Goal: Ask a question

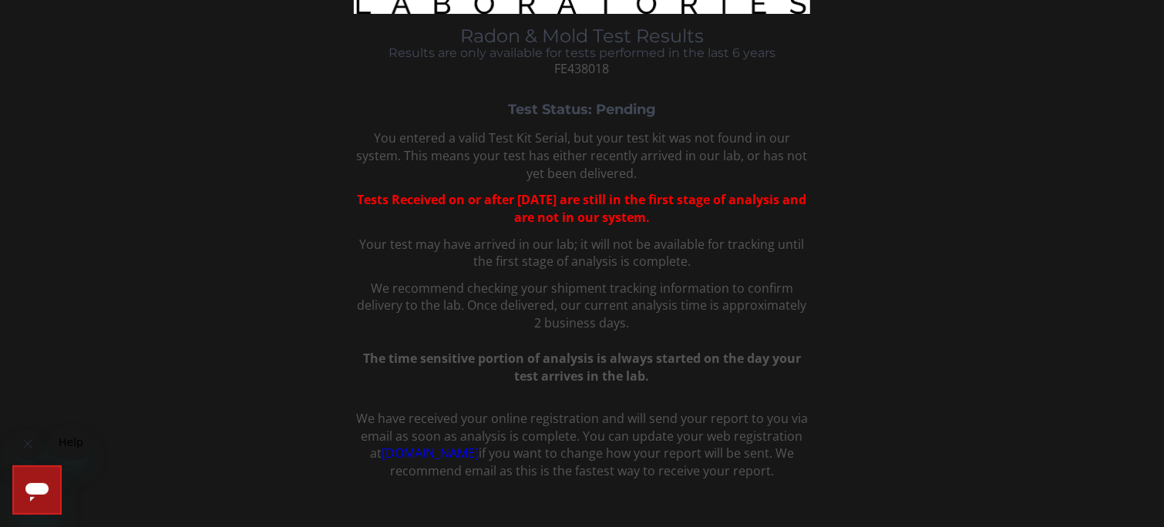
scroll to position [62, 0]
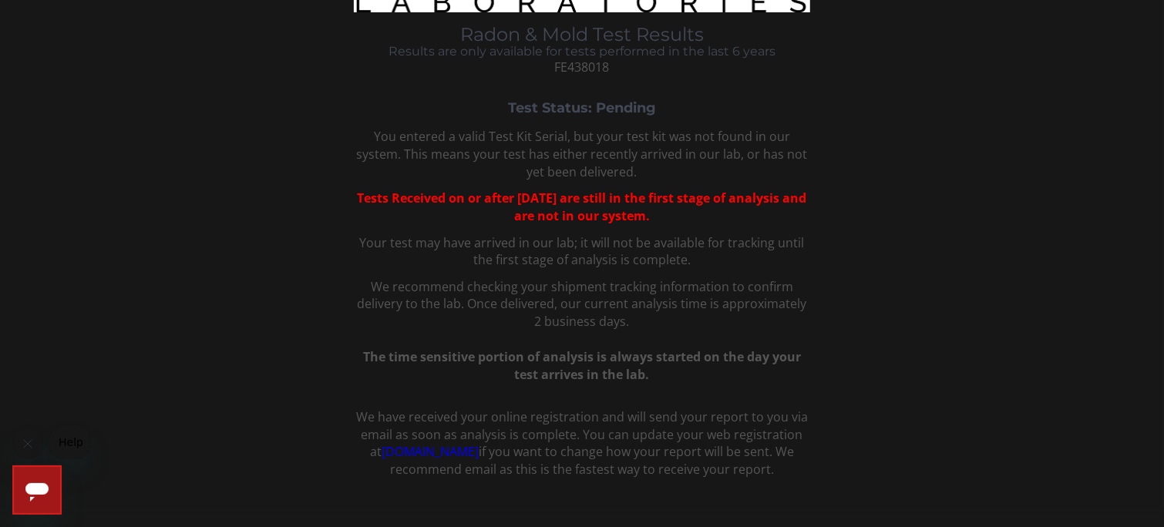
click at [31, 505] on div "Open messaging window" at bounding box center [37, 489] width 46 height 46
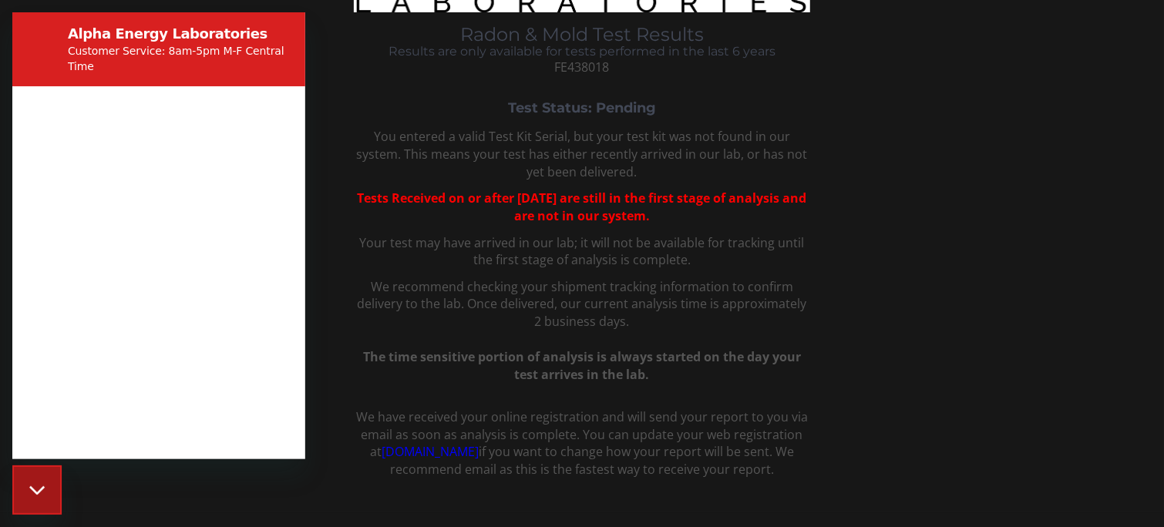
scroll to position [0, 0]
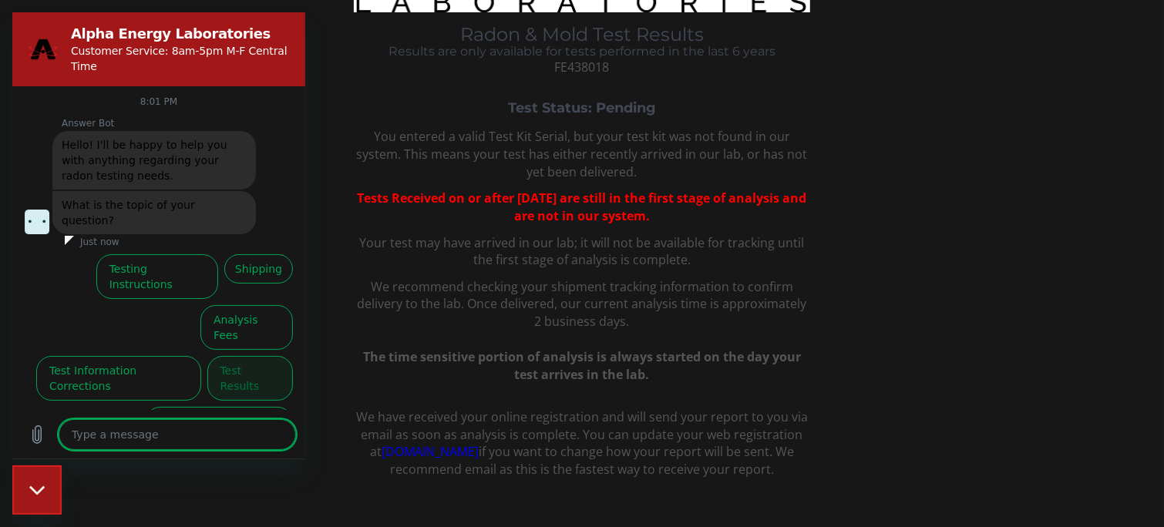
click at [252, 356] on button "Test Results" at bounding box center [250, 378] width 86 height 45
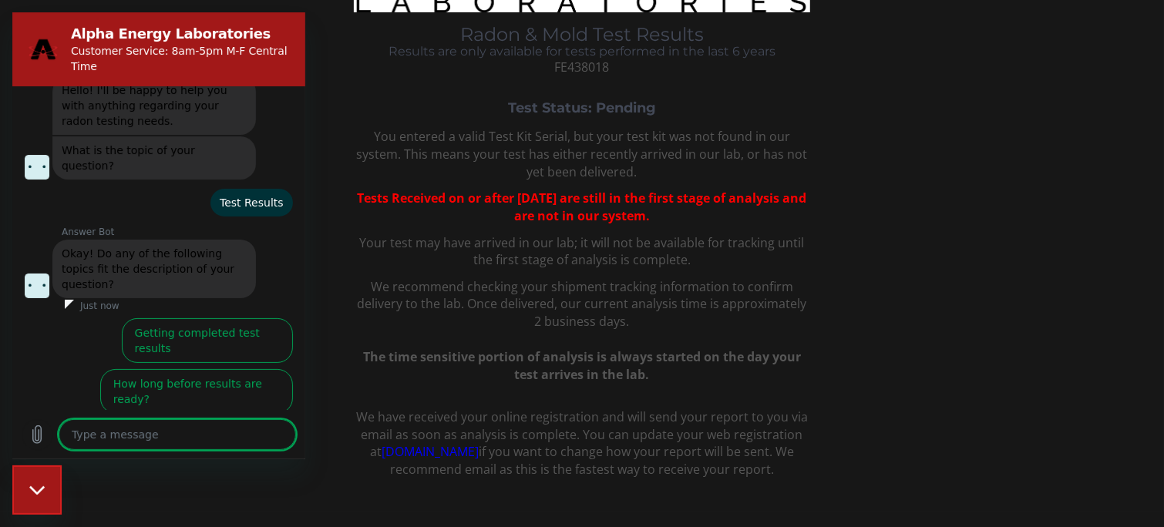
scroll to position [57, 0]
click at [252, 367] on button "How long before results are ready?" at bounding box center [196, 389] width 193 height 45
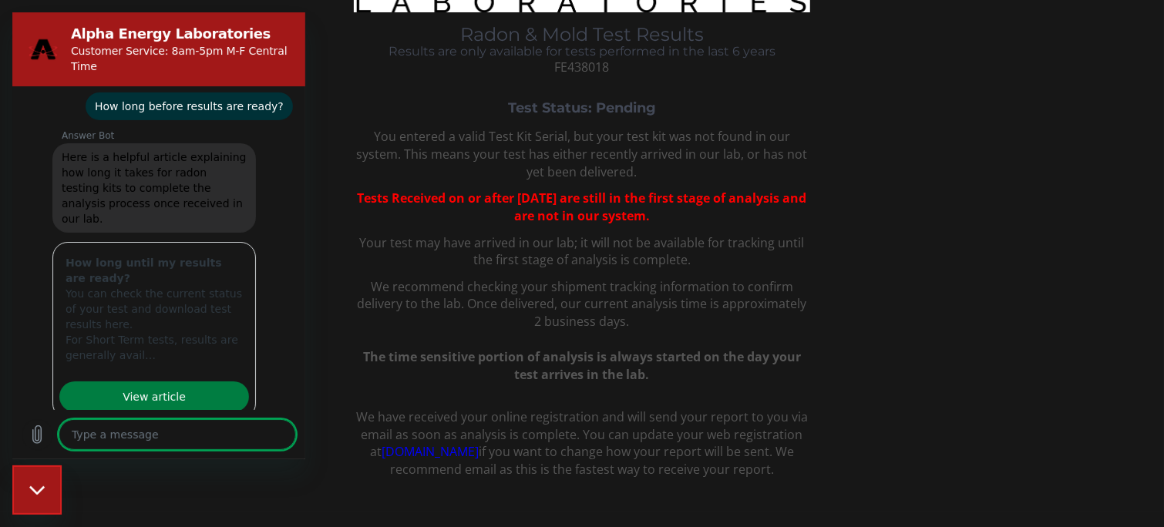
scroll to position [310, 0]
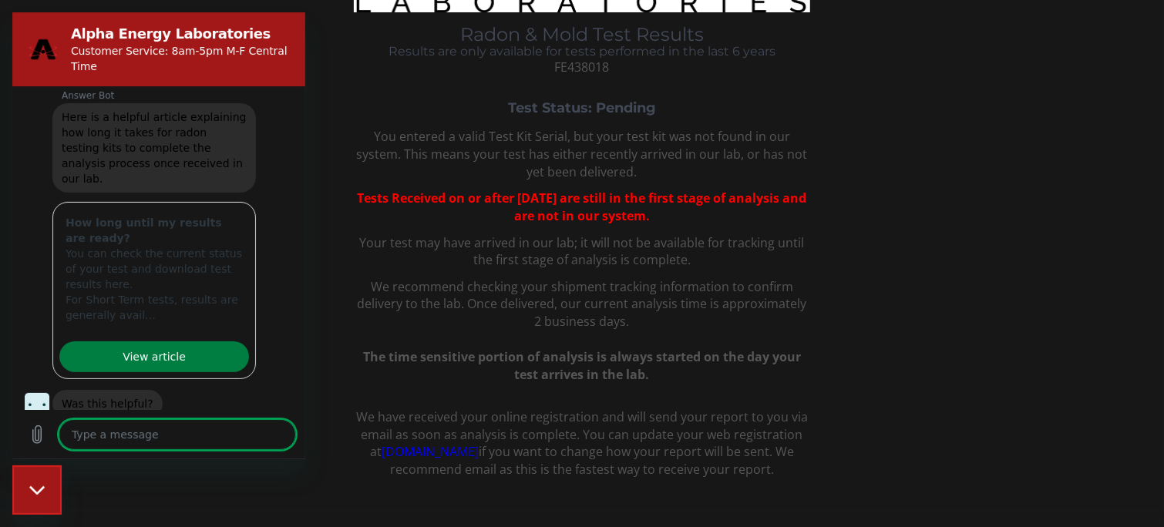
click at [151, 341] on link "View article" at bounding box center [154, 356] width 190 height 31
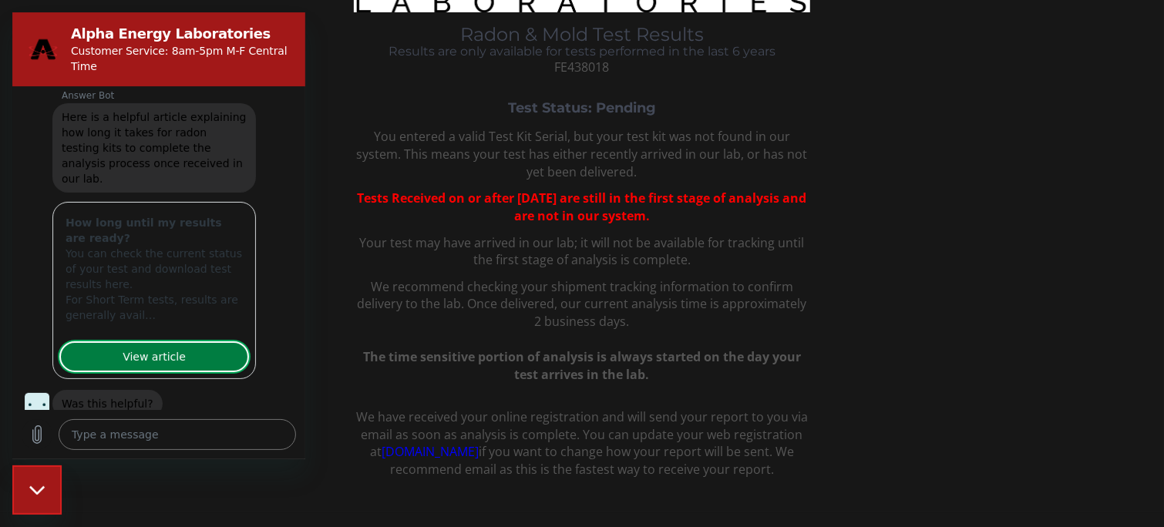
click at [199, 438] on button "No, I still need help" at bounding box center [234, 460] width 117 height 45
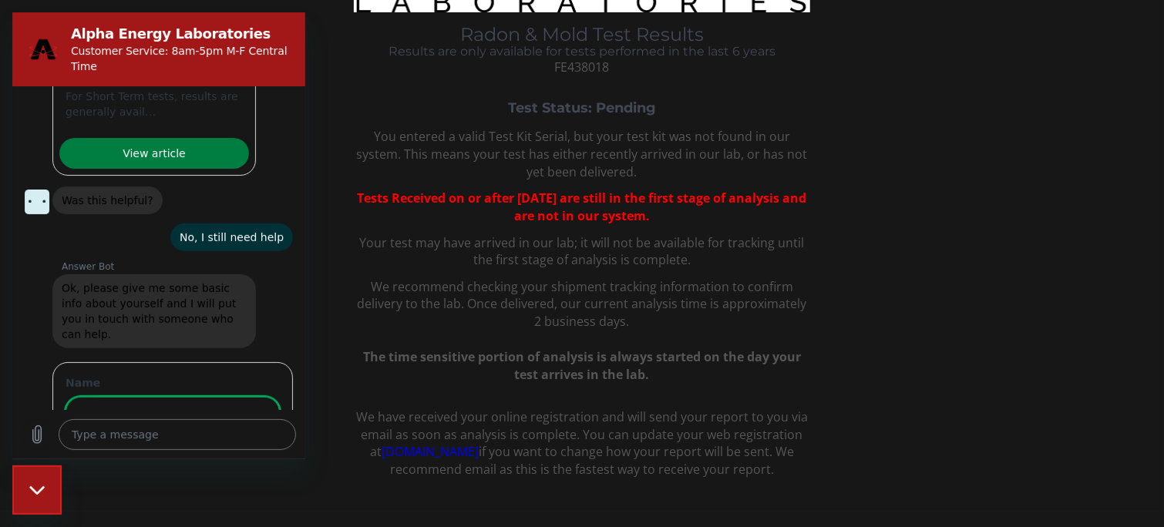
scroll to position [512, 0]
type textarea "x"
type input "[PERSON_NAME]"
click at [254, 448] on span "Next" at bounding box center [253, 457] width 25 height 18
type textarea "x"
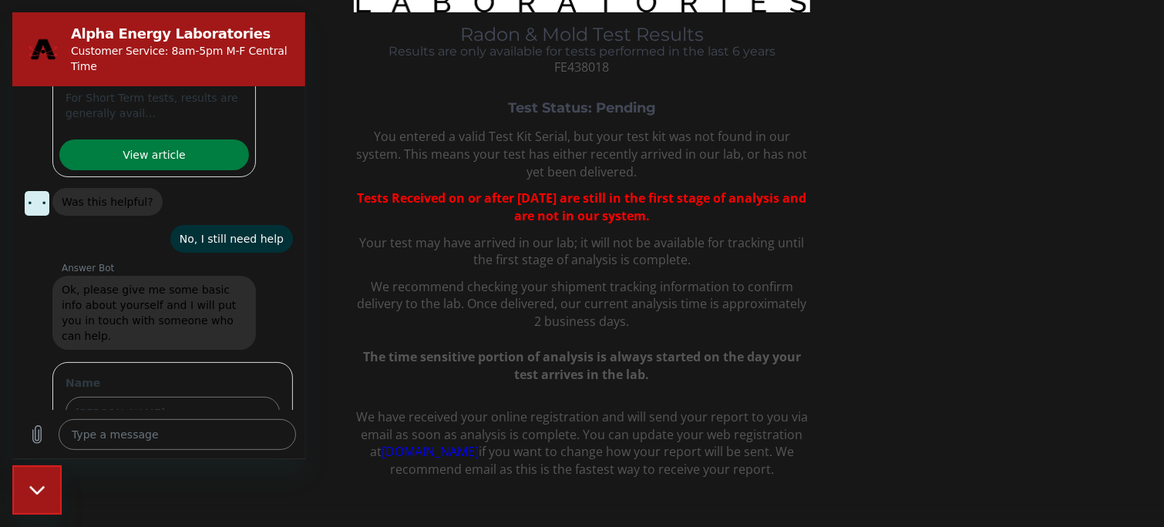
scroll to position [577, 0]
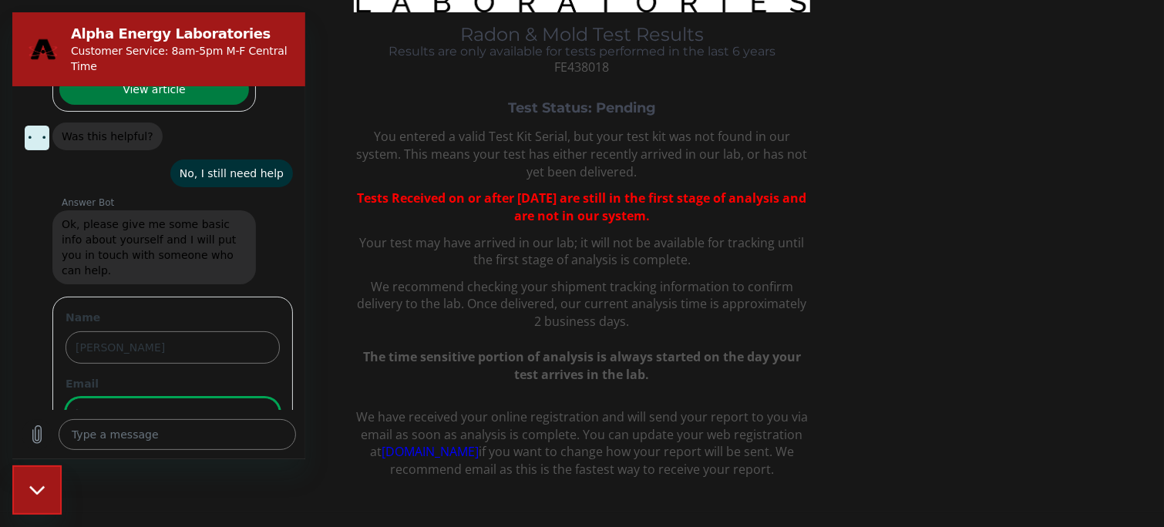
type input "[EMAIL_ADDRESS][DOMAIN_NAME]"
click at [244, 448] on span "Next" at bounding box center [253, 457] width 25 height 18
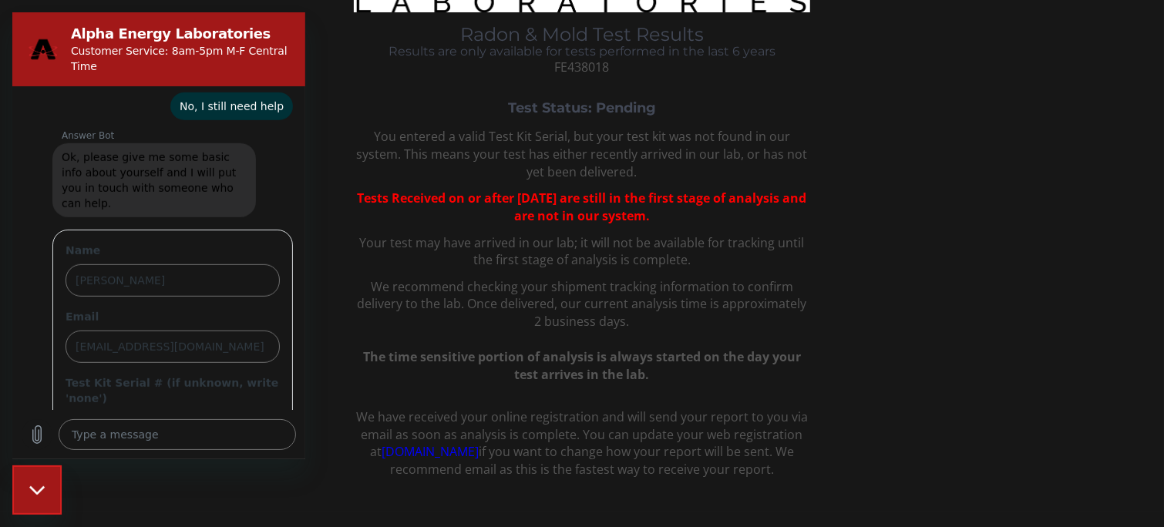
type textarea "x"
click at [566, 63] on span "FE438018" at bounding box center [582, 67] width 55 height 17
copy span "FE438018"
click at [153, 412] on input "Test Kit Serial # (if unknown, write 'none')" at bounding box center [172, 428] width 214 height 32
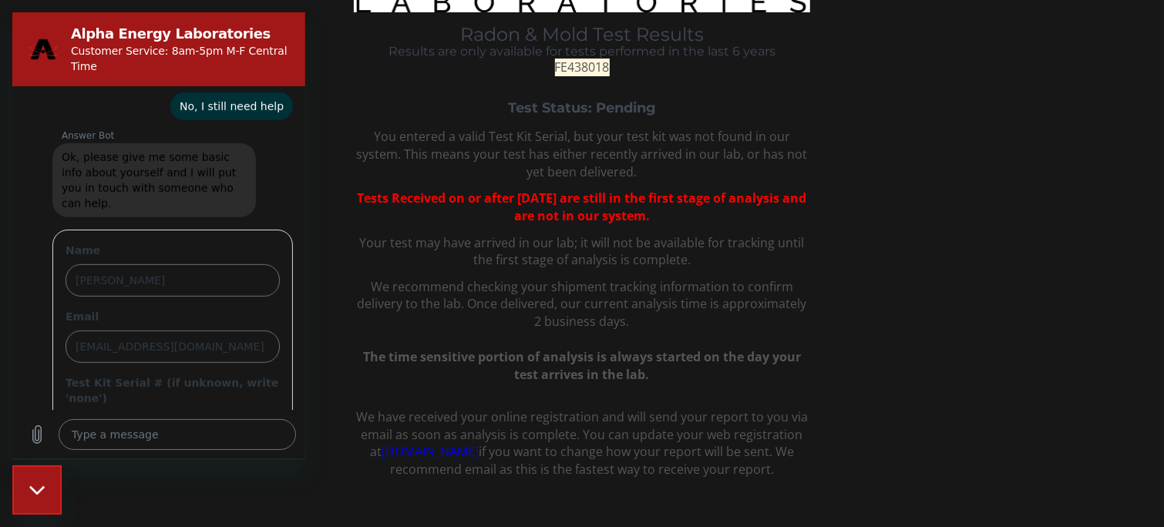
paste input "FE438018"
type input "FE438018"
click at [254, 463] on span "Send" at bounding box center [253, 472] width 27 height 18
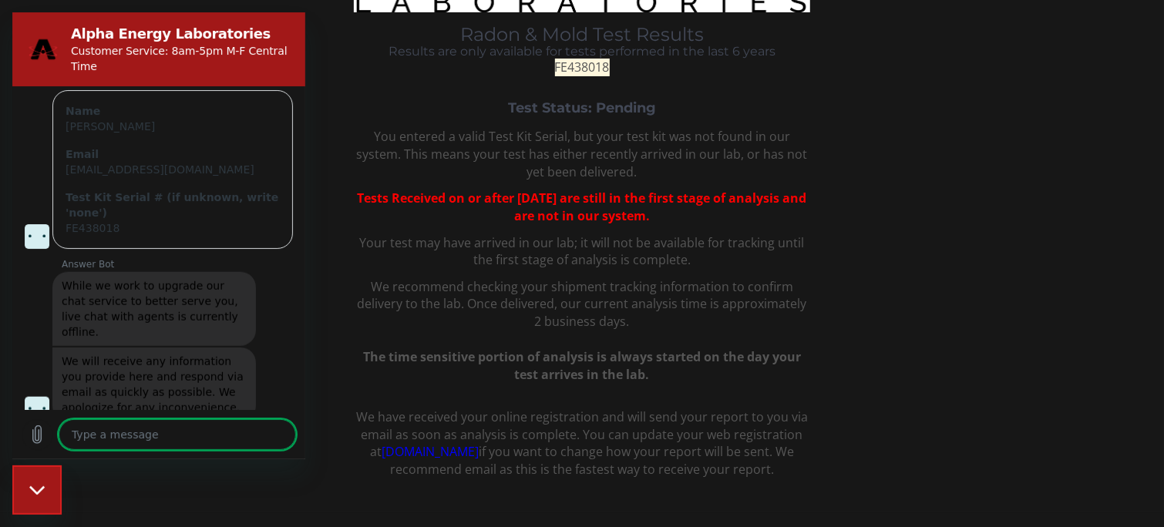
scroll to position [799, 0]
type textarea "x"
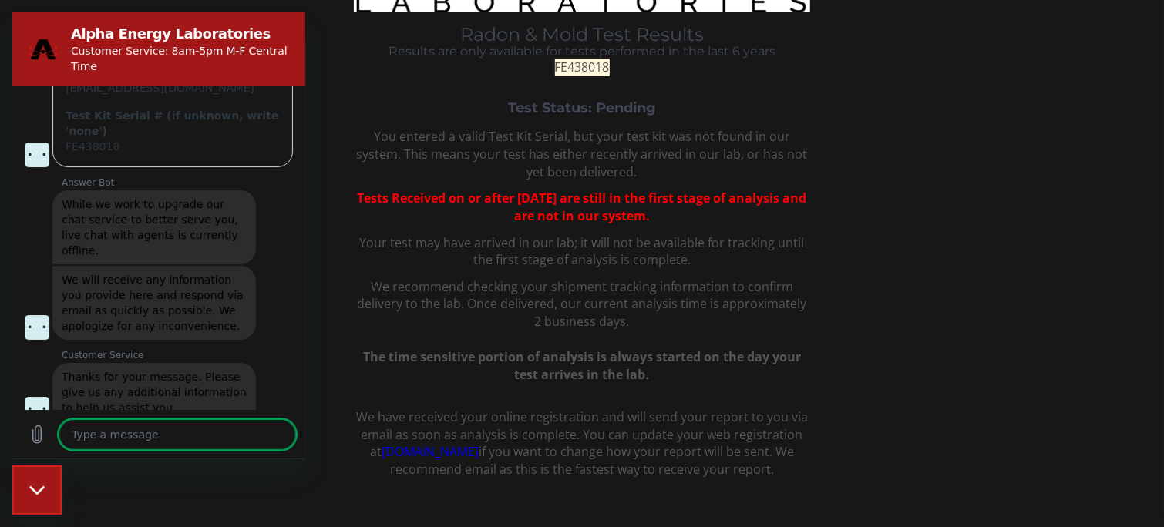
scroll to position [881, 0]
